Goal: Check status

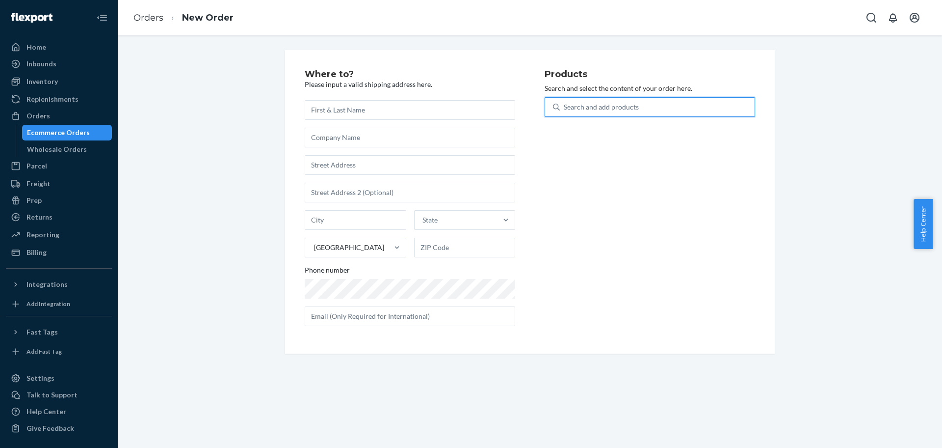
click at [623, 106] on div "Search and add products" at bounding box center [601, 107] width 75 height 10
click at [565, 106] on input "0 results available. Use Up and Down to choose options, press Enter to select t…" at bounding box center [564, 107] width 1 height 10
paste input "[PERSON_NAME]"
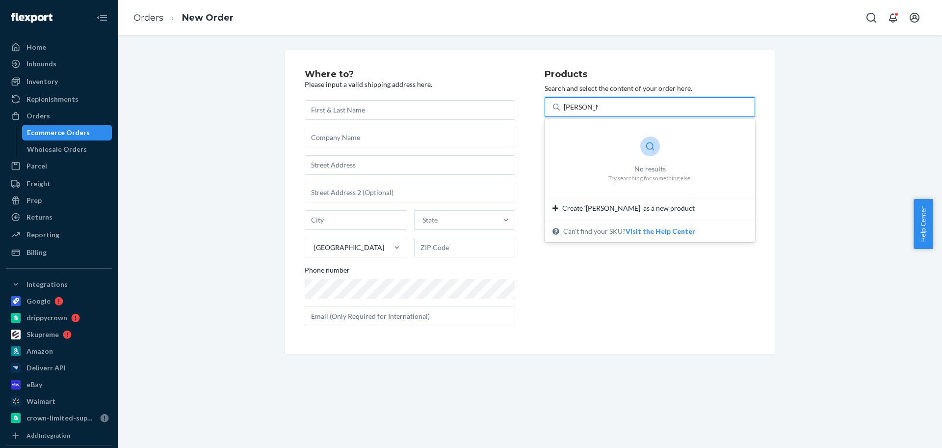
type input "[PERSON_NAME]"
drag, startPoint x: 400, startPoint y: 110, endPoint x: 318, endPoint y: 105, distance: 81.7
click at [400, 110] on input "text" at bounding box center [410, 110] width 211 height 20
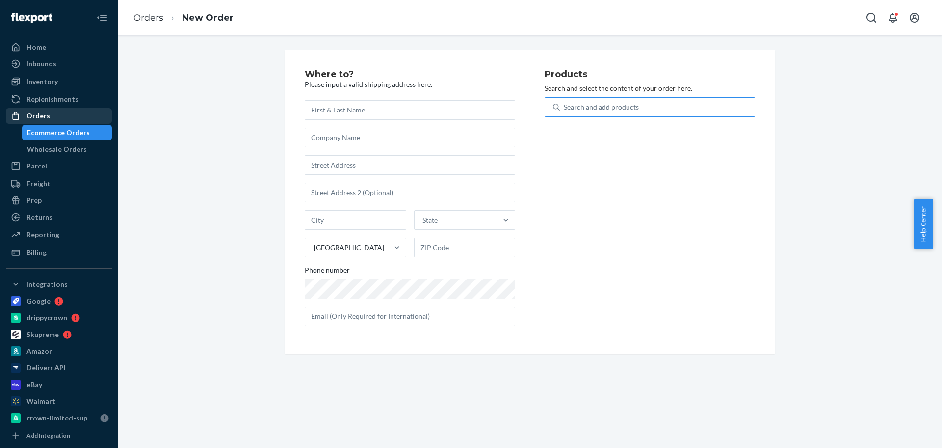
click at [57, 114] on div "Orders" at bounding box center [59, 116] width 104 height 14
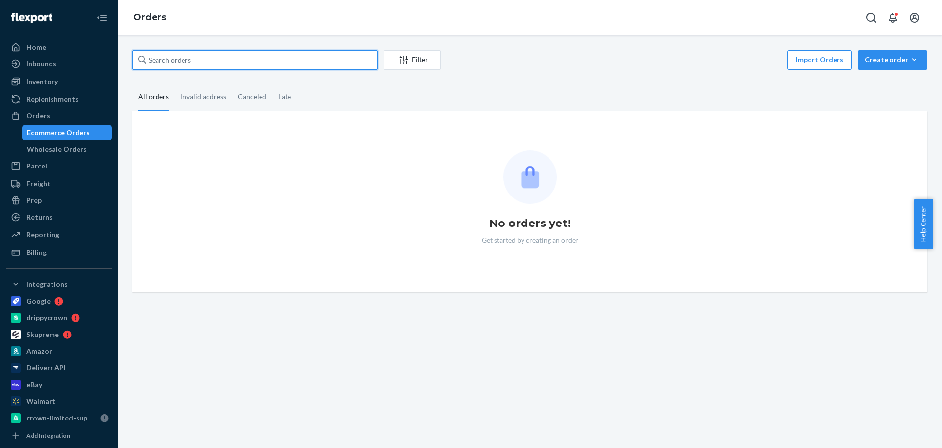
click at [220, 64] on input "text" at bounding box center [255, 60] width 245 height 20
paste input "[PERSON_NAME]"
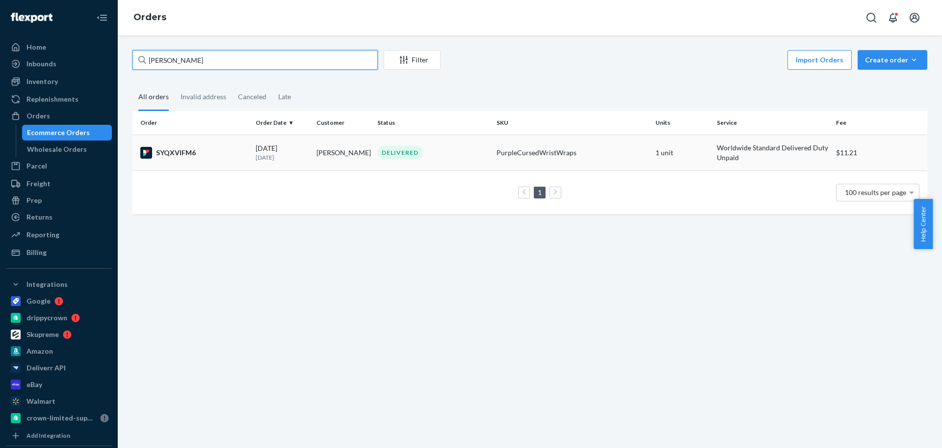
type input "[PERSON_NAME]"
click at [329, 147] on td "[PERSON_NAME]" at bounding box center [343, 152] width 61 height 36
